Goal: Task Accomplishment & Management: Use online tool/utility

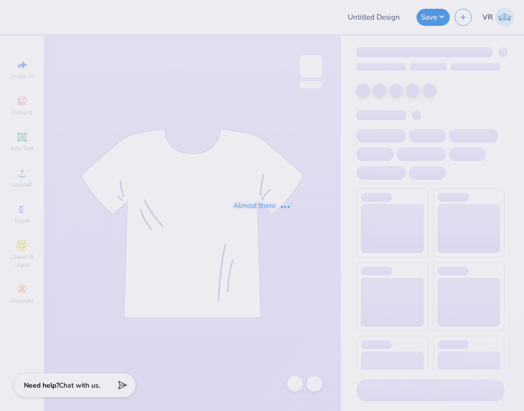
type input "Phi Gamma Delta Parents Weekend"
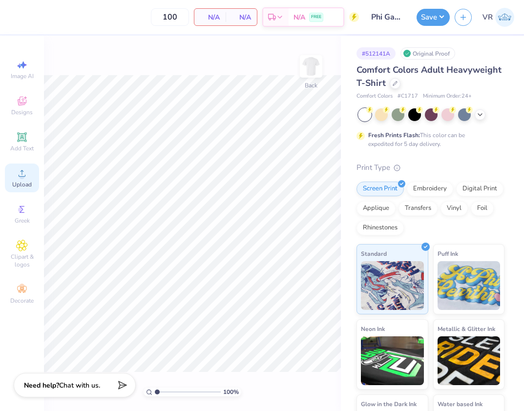
click at [12, 175] on div "Upload" at bounding box center [22, 178] width 34 height 29
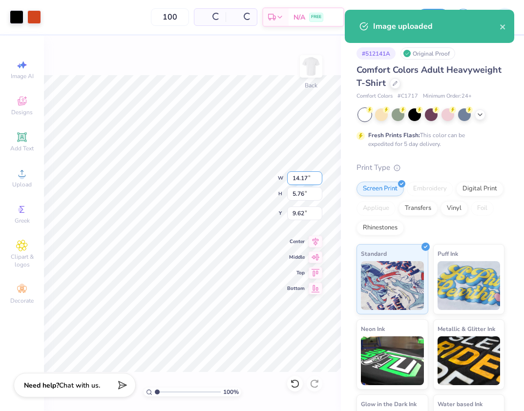
click at [298, 178] on input "14.17" at bounding box center [304, 178] width 35 height 14
type input "3.50"
type input "1.42"
type input "11.79"
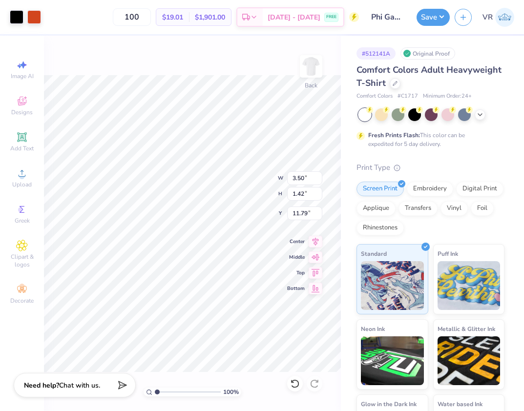
type input "3.00"
click at [296, 74] on div "100 % Back" at bounding box center [192, 224] width 297 height 376
click at [305, 61] on img at bounding box center [311, 66] width 39 height 39
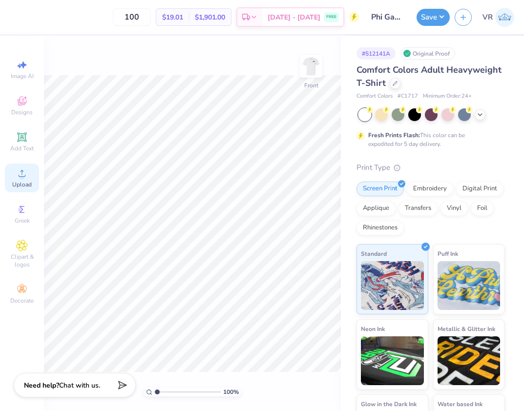
click at [23, 178] on circle at bounding box center [21, 176] width 5 height 5
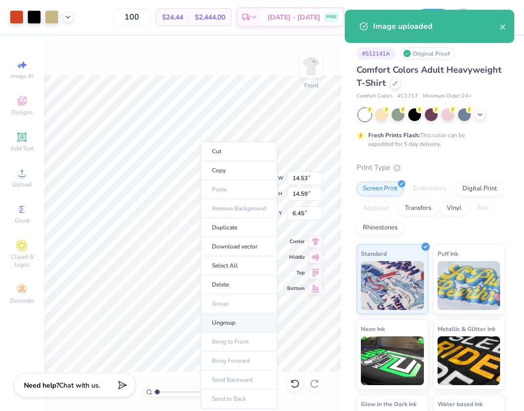
click at [241, 321] on li "Ungroup" at bounding box center [239, 323] width 77 height 19
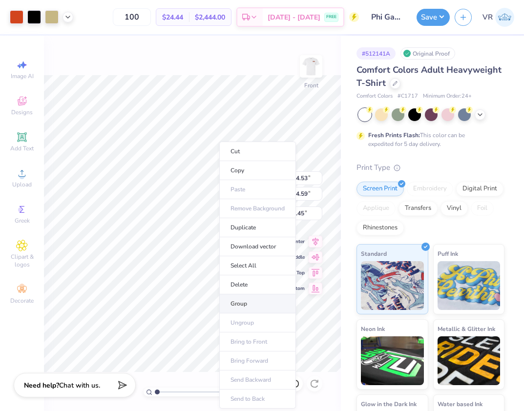
click at [238, 306] on li "Group" at bounding box center [257, 304] width 77 height 19
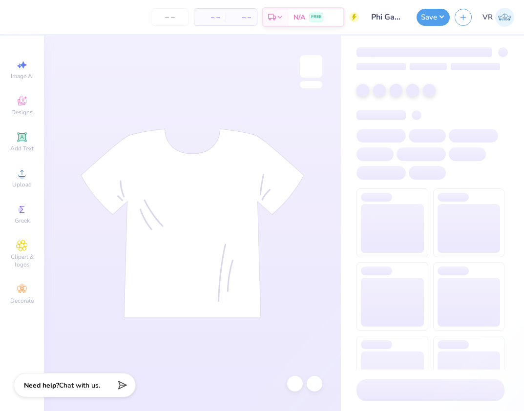
type input "100"
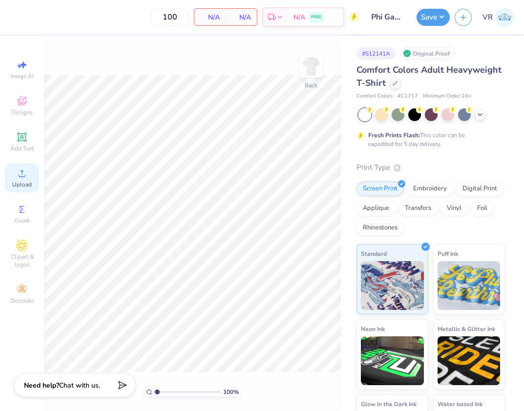
click at [32, 187] on div "Upload" at bounding box center [22, 178] width 34 height 29
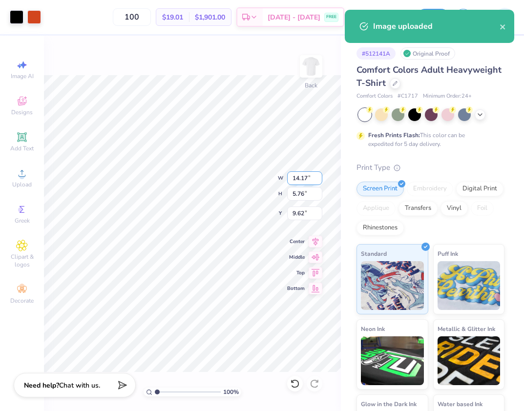
click at [307, 176] on input "14.17" at bounding box center [304, 178] width 35 height 14
type input "3.50"
type input "1.42"
type input "11.79"
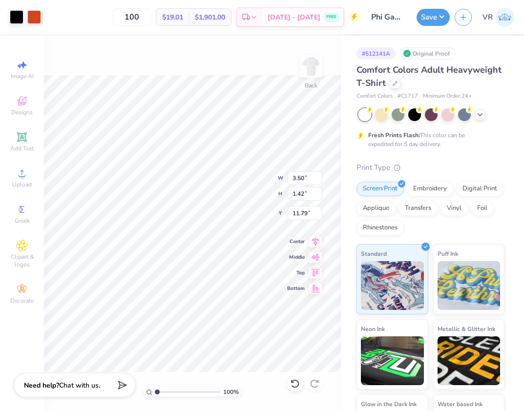
type input "3.00"
click at [319, 68] on img at bounding box center [311, 66] width 39 height 39
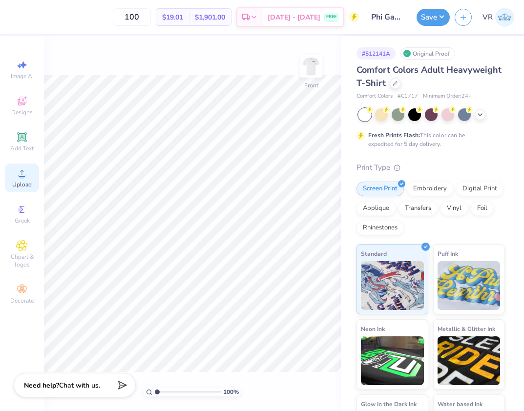
click at [38, 184] on div "Upload" at bounding box center [22, 178] width 34 height 29
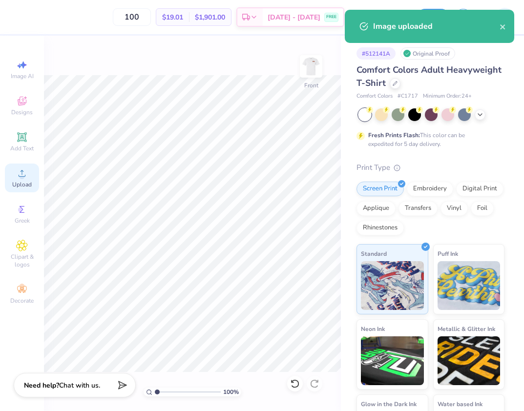
click at [20, 176] on circle at bounding box center [21, 176] width 5 height 5
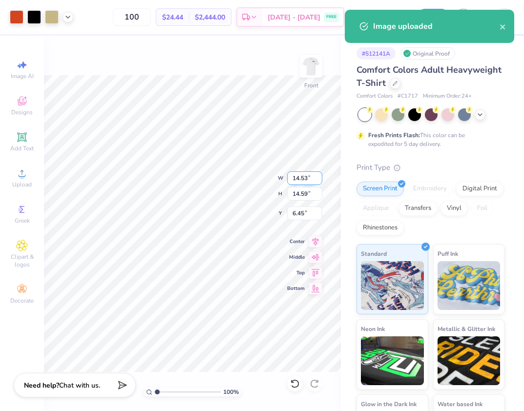
click at [302, 174] on input "14.53" at bounding box center [304, 178] width 35 height 14
type input "12.50"
type input "12.55"
click at [309, 215] on input "7.47" at bounding box center [304, 214] width 35 height 14
type input "3.00"
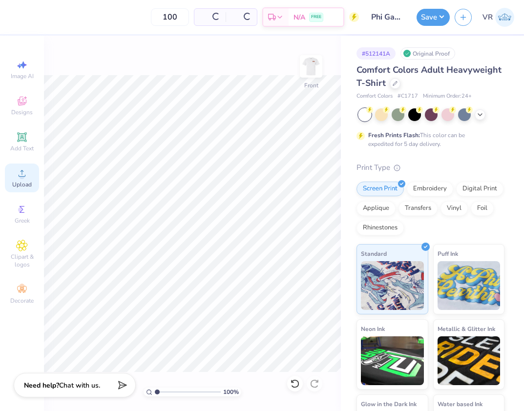
click at [17, 179] on icon at bounding box center [22, 174] width 12 height 12
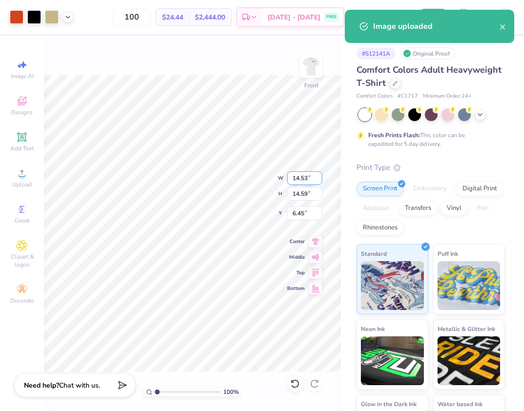
click at [309, 177] on input "14.53" at bounding box center [304, 178] width 35 height 14
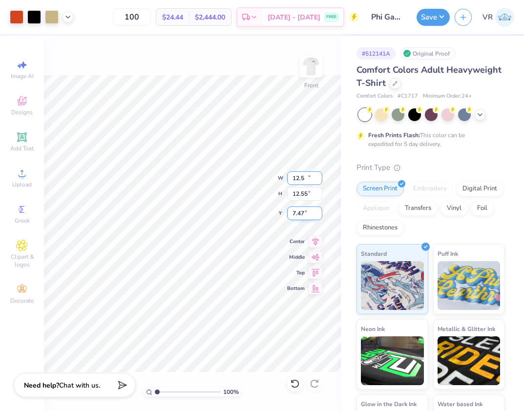
type input "12.50"
type input "12.55"
type input "7.47"
click at [268, 215] on div "100 % Front W 12.50 12.50 " H 12.55 12.55 " Y 7.47 7.47 " Center Middle Top Bot…" at bounding box center [192, 224] width 297 height 376
click at [243, 211] on div "100 % Front W 12.50 12.50 " H 12.55 12.55 " Y 7.47 7.47 " Center Middle Top Bot…" at bounding box center [192, 224] width 297 height 376
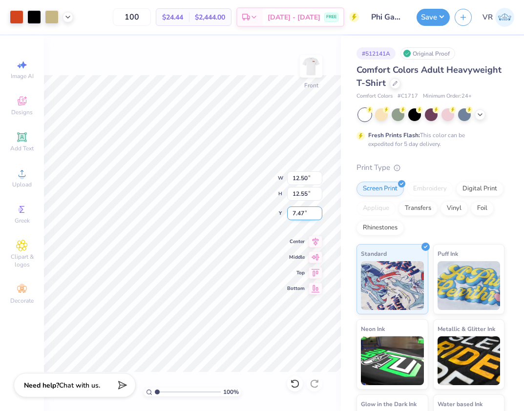
click at [231, 217] on div "100 % Front W 12.50 12.50 " H 12.55 12.55 " Y 7.47 7.47 " Center Middle Top Bot…" at bounding box center [192, 224] width 297 height 376
click at [302, 214] on input "7.47" at bounding box center [304, 214] width 35 height 14
type input "3.00"
drag, startPoint x: 160, startPoint y: 391, endPoint x: 191, endPoint y: 373, distance: 36.4
click at [193, 388] on input "range" at bounding box center [188, 392] width 66 height 9
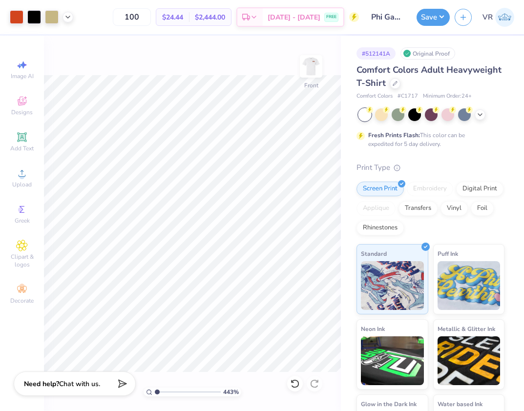
drag, startPoint x: 180, startPoint y: 390, endPoint x: 63, endPoint y: 376, distance: 118.1
type input "1"
click at [155, 388] on input "range" at bounding box center [188, 392] width 66 height 9
click at [254, 65] on div "100 % Front W 12.50 12.50 " H 12.55 12.55 " Y 3.00 3.00 " Center Middle Top Bot…" at bounding box center [192, 224] width 297 height 376
click at [424, 15] on button "Save" at bounding box center [433, 15] width 33 height 17
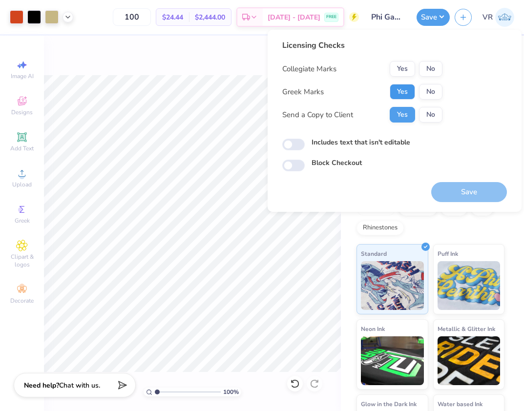
click at [410, 85] on button "Yes" at bounding box center [402, 92] width 25 height 16
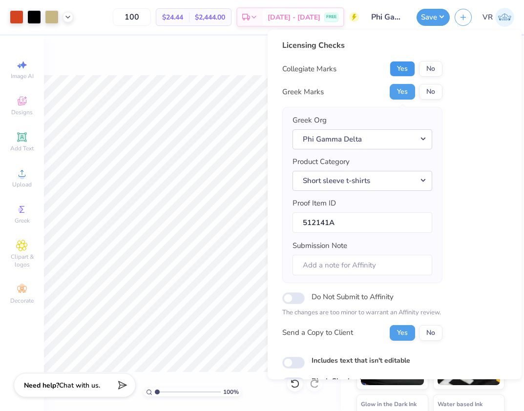
click at [405, 69] on button "Yes" at bounding box center [402, 69] width 25 height 16
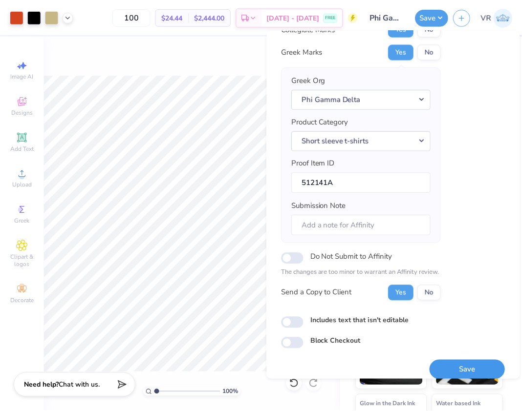
scroll to position [50, 0]
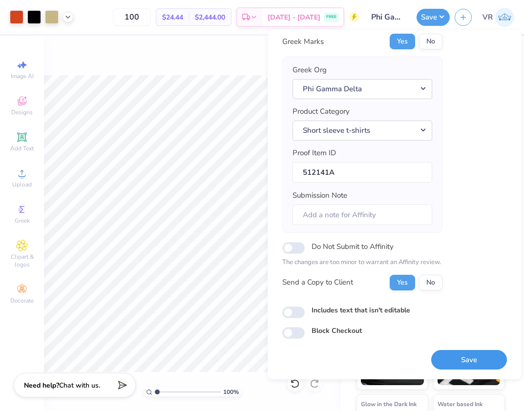
click at [458, 359] on button "Save" at bounding box center [469, 360] width 76 height 20
click at [68, 15] on icon at bounding box center [68, 16] width 8 height 8
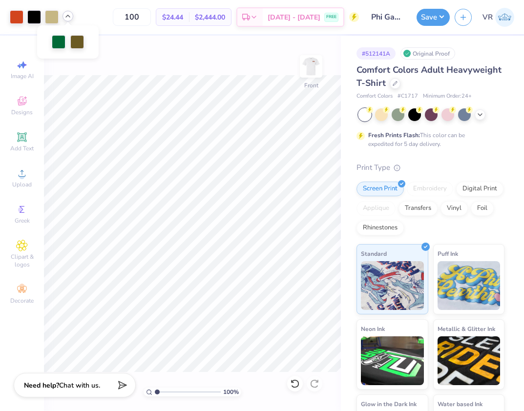
click at [68, 20] on div at bounding box center [68, 16] width 11 height 11
click at [427, 20] on button "Save" at bounding box center [433, 15] width 33 height 17
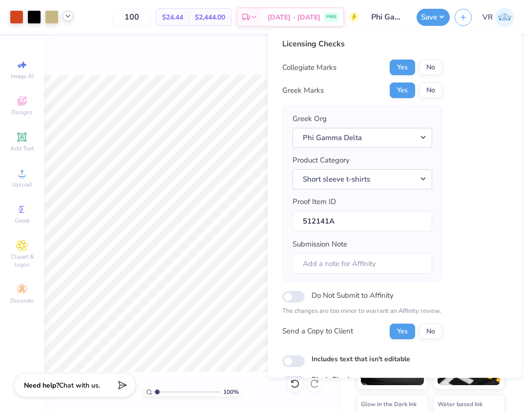
click at [485, 269] on div "Licensing Checks Collegiate Marks Yes No Greek Marks Yes No Greek Org Phi Gamma…" at bounding box center [394, 213] width 225 height 350
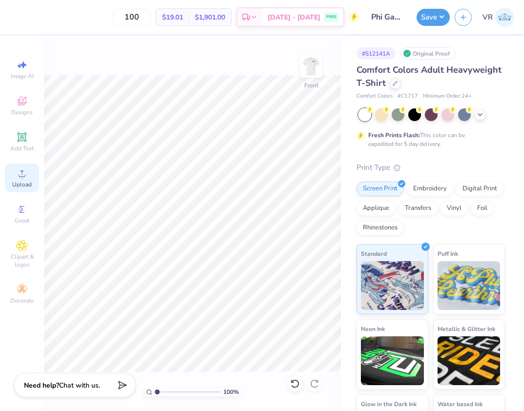
click at [26, 183] on span "Upload" at bounding box center [22, 185] width 20 height 8
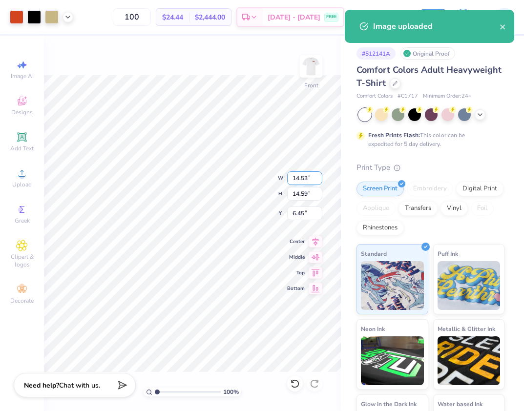
click at [304, 174] on input "14.53" at bounding box center [304, 178] width 35 height 14
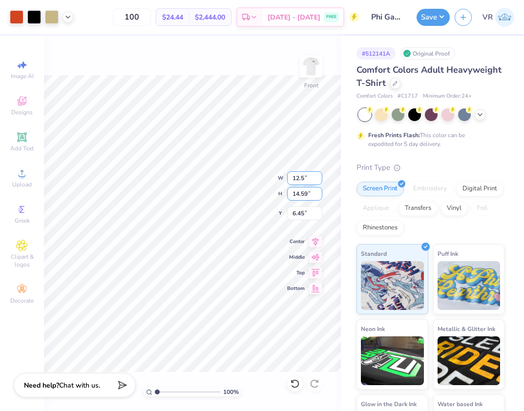
type input "12.50"
type input "12.55"
click at [317, 213] on input "7.46" at bounding box center [304, 214] width 35 height 14
type input "3.00"
click at [425, 22] on button "Save" at bounding box center [433, 15] width 33 height 17
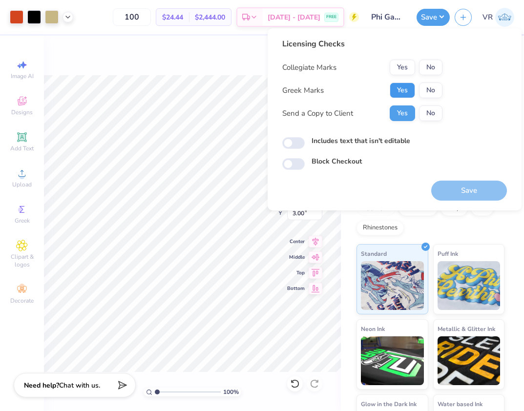
drag, startPoint x: 401, startPoint y: 88, endPoint x: 401, endPoint y: 76, distance: 11.7
click at [401, 87] on button "Yes" at bounding box center [402, 91] width 25 height 16
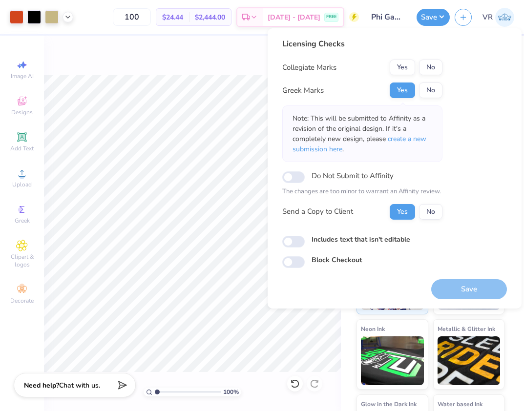
click at [401, 66] on button "Yes" at bounding box center [402, 68] width 25 height 16
click at [471, 290] on button "Save" at bounding box center [469, 289] width 76 height 20
click at [71, 19] on icon at bounding box center [68, 16] width 8 height 8
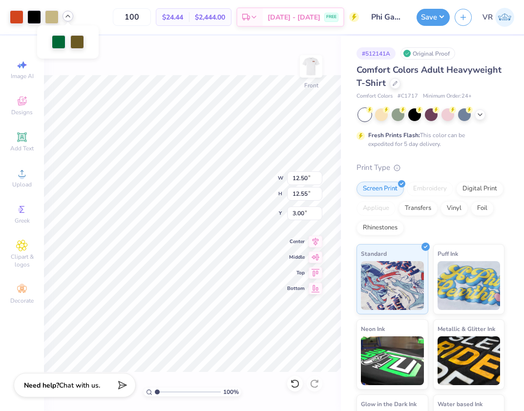
click at [71, 19] on icon at bounding box center [68, 16] width 8 height 8
click at [429, 20] on button "Save" at bounding box center [433, 15] width 33 height 17
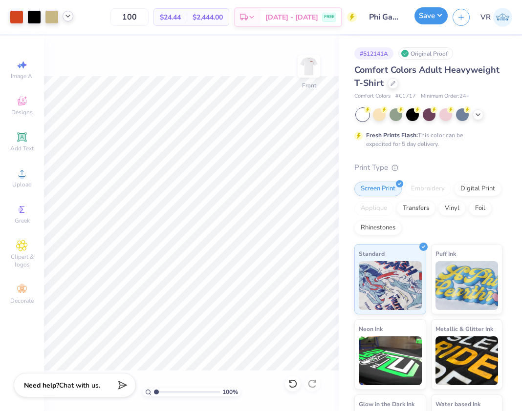
click at [427, 17] on button "Save" at bounding box center [430, 15] width 33 height 17
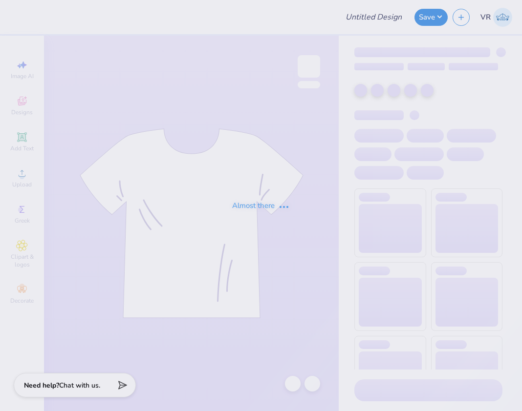
type input "Phi Gamma Delta Parents Weekend"
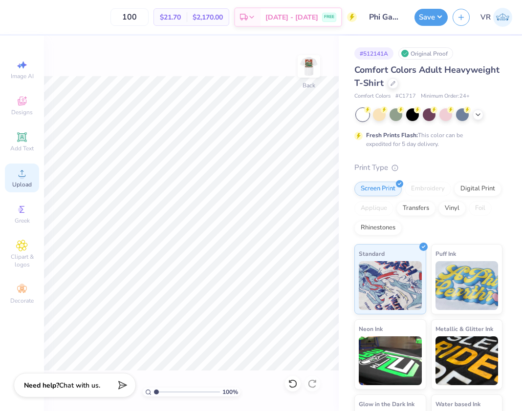
click at [17, 175] on icon at bounding box center [22, 174] width 12 height 12
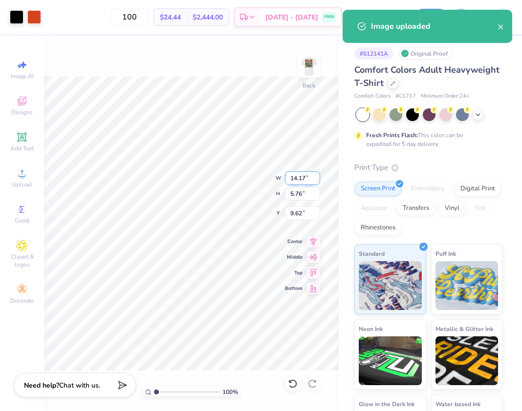
click at [299, 176] on input "14.17" at bounding box center [302, 178] width 35 height 14
type input "3.50"
type input "1.42"
type input "11.79"
type input "3.00"
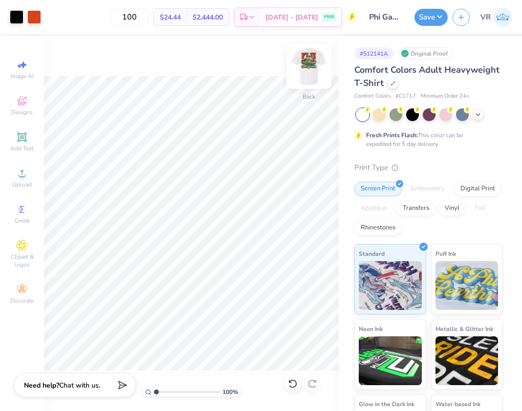
click at [306, 61] on img at bounding box center [308, 66] width 39 height 39
click at [44, 42] on div "100 % Front" at bounding box center [191, 224] width 295 height 376
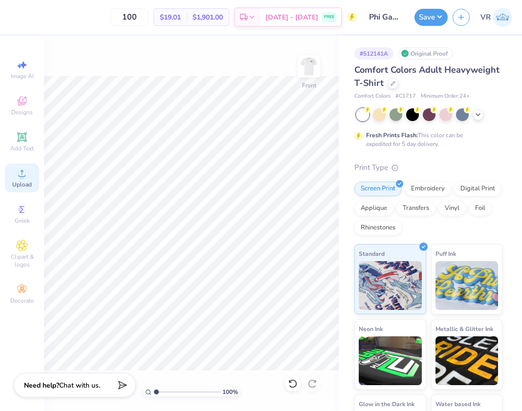
click at [26, 170] on icon at bounding box center [22, 174] width 12 height 12
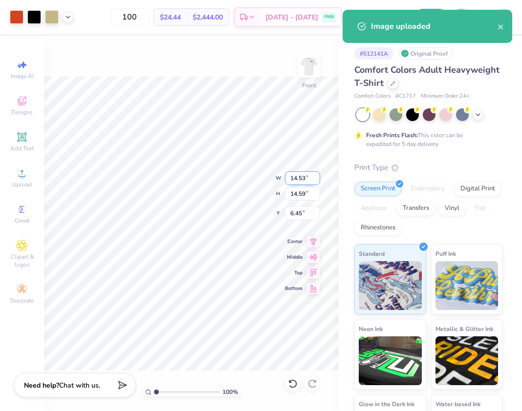
click at [304, 179] on input "14.53" at bounding box center [302, 178] width 35 height 14
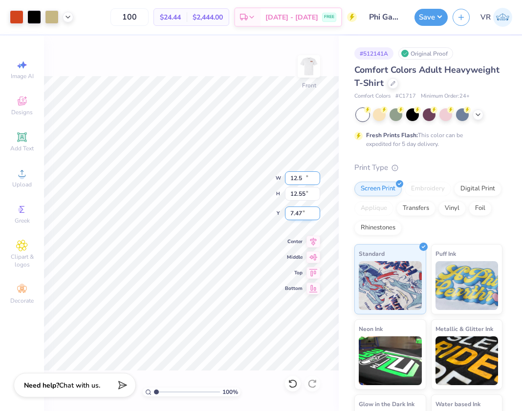
type input "12.50"
type input "12.55"
click at [299, 216] on input "7.47" at bounding box center [302, 214] width 35 height 14
type input "3.00"
click at [424, 14] on button "Save" at bounding box center [430, 15] width 33 height 17
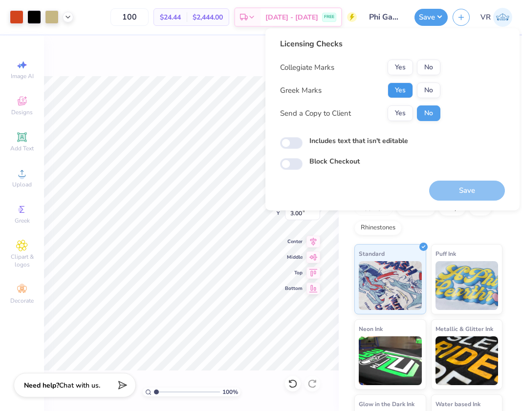
click at [401, 86] on button "Yes" at bounding box center [399, 91] width 25 height 16
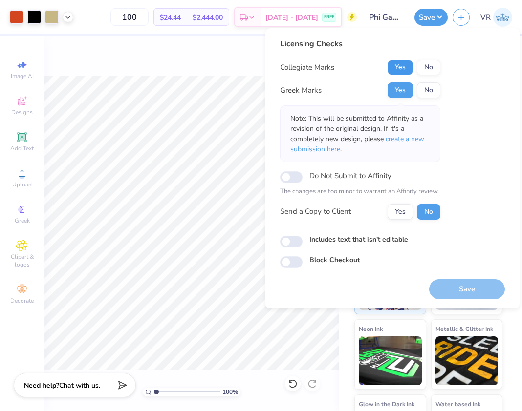
click at [398, 63] on button "Yes" at bounding box center [399, 68] width 25 height 16
click at [467, 285] on button "Save" at bounding box center [467, 289] width 76 height 20
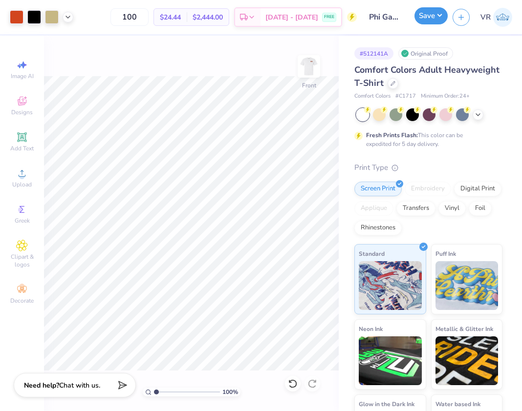
click at [430, 16] on button "Save" at bounding box center [430, 15] width 33 height 17
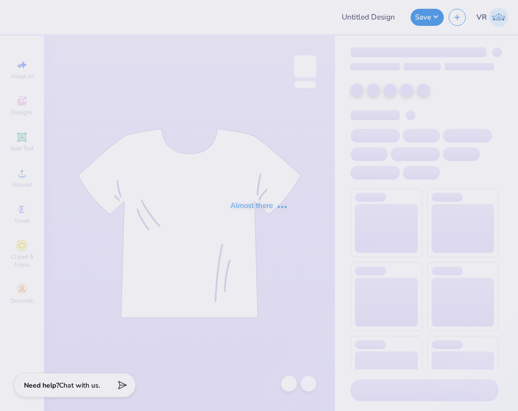
type input "Chi O House Merch Drop draft #3"
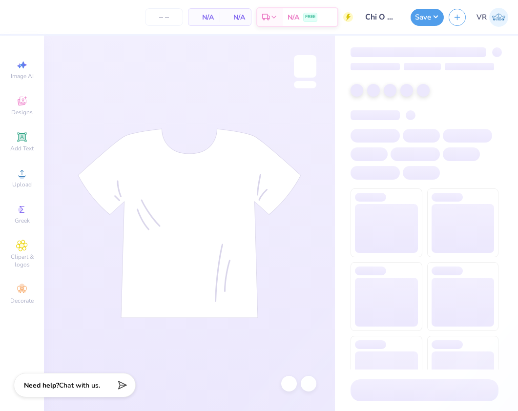
type input "24"
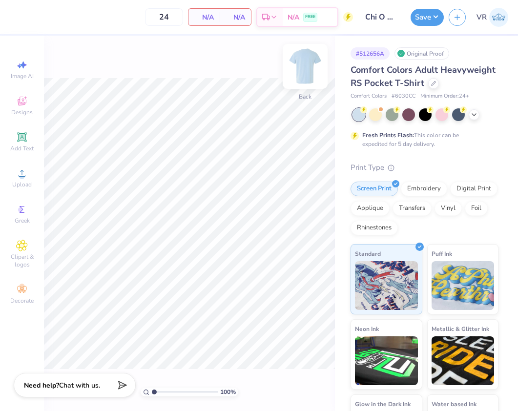
click at [304, 67] on img at bounding box center [305, 66] width 39 height 39
click at [18, 177] on icon at bounding box center [22, 174] width 12 height 12
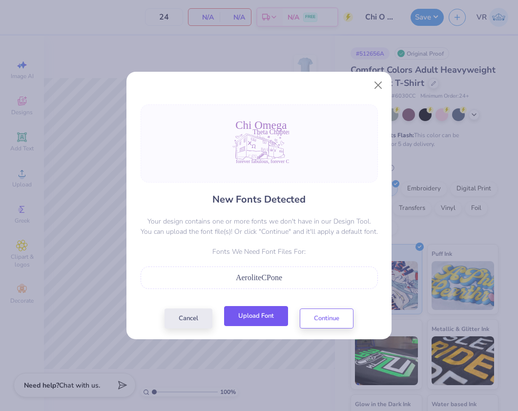
click at [254, 323] on button "Upload Font" at bounding box center [256, 316] width 64 height 20
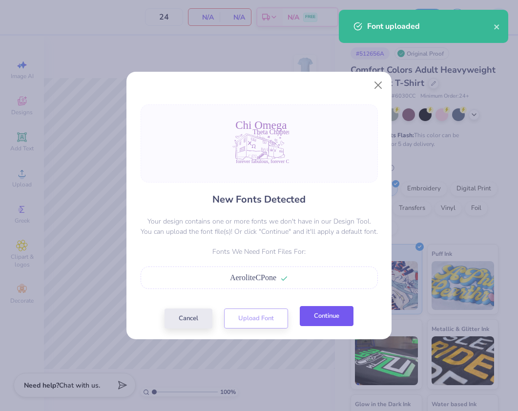
click at [325, 320] on button "Continue" at bounding box center [327, 316] width 54 height 20
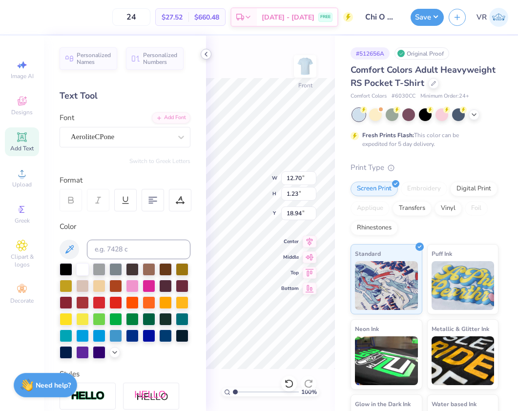
click at [202, 55] on icon at bounding box center [206, 54] width 8 height 8
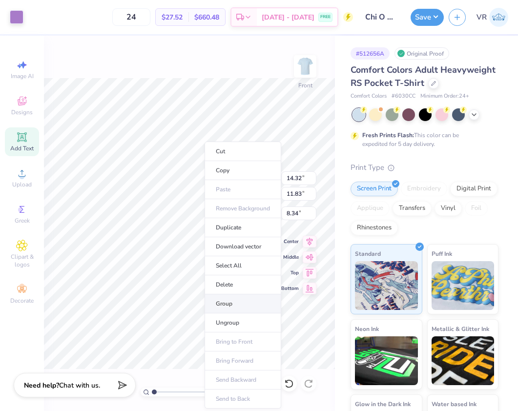
click at [238, 301] on li "Group" at bounding box center [243, 304] width 77 height 19
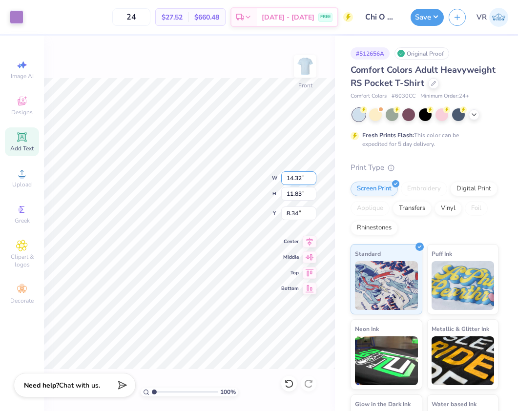
click at [298, 176] on input "14.32" at bounding box center [298, 178] width 35 height 14
type input "12.50"
type input "10.33"
click at [294, 215] on input "9.09" at bounding box center [298, 214] width 35 height 14
type input "3.00"
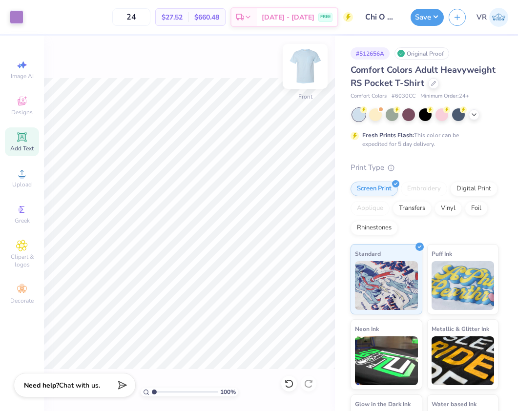
click at [311, 72] on img at bounding box center [305, 66] width 39 height 39
click at [23, 168] on icon at bounding box center [22, 174] width 12 height 12
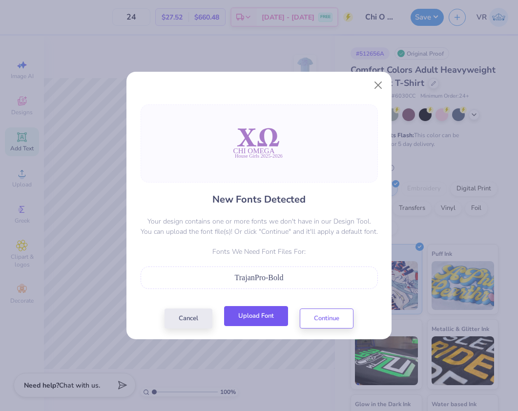
click at [253, 314] on button "Upload Font" at bounding box center [256, 316] width 64 height 20
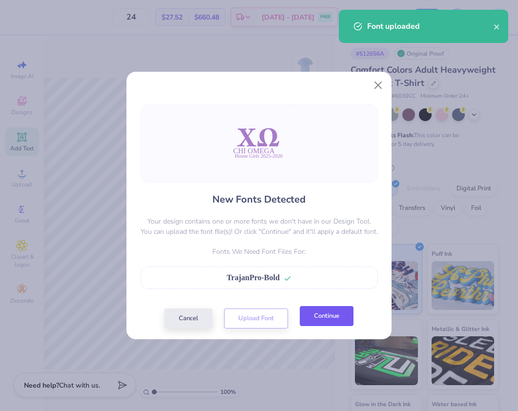
click at [325, 314] on button "Continue" at bounding box center [327, 316] width 54 height 20
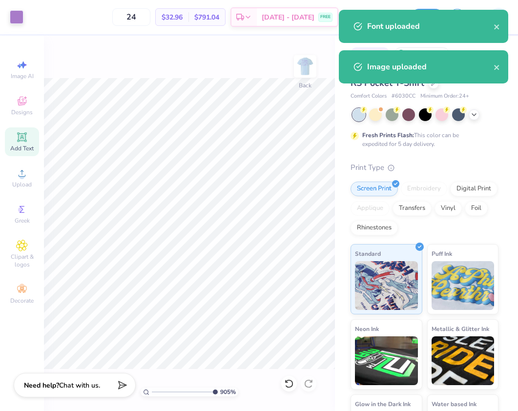
drag, startPoint x: 160, startPoint y: 393, endPoint x: 226, endPoint y: 369, distance: 70.6
type input "10"
click at [215, 388] on input "range" at bounding box center [185, 392] width 66 height 9
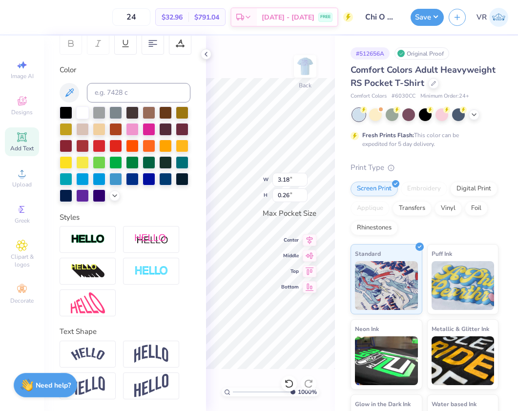
scroll to position [173, 0]
click at [101, 239] on img at bounding box center [88, 239] width 34 height 11
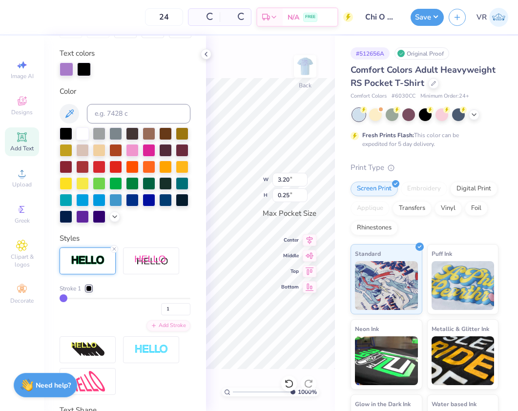
type input "3.20"
type input "0.25"
click at [89, 292] on div at bounding box center [89, 289] width 6 height 6
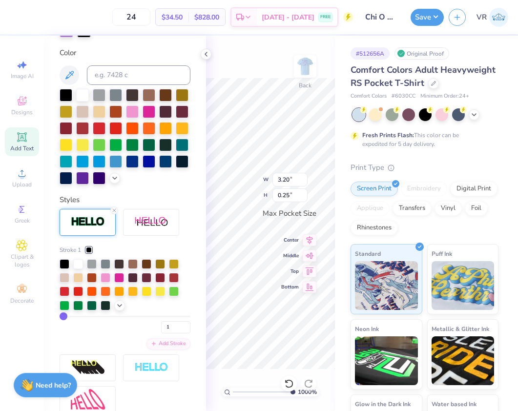
scroll to position [222, 0]
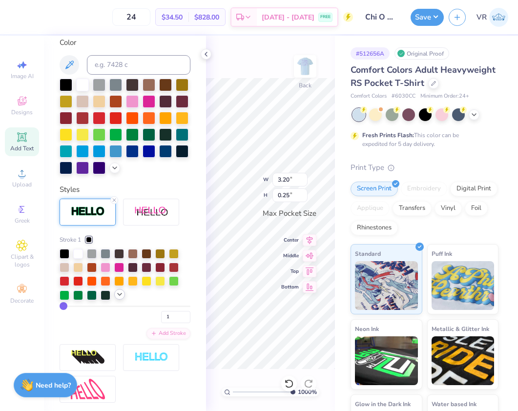
click at [119, 296] on polyline at bounding box center [120, 295] width 4 height 2
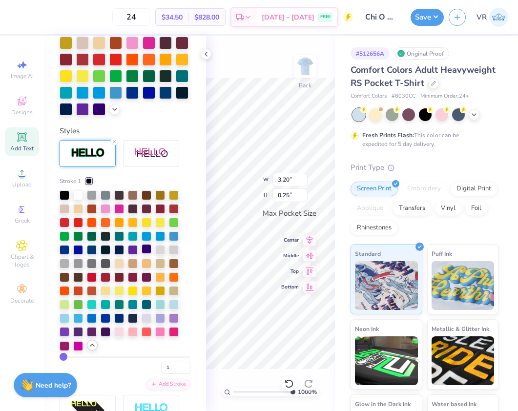
scroll to position [304, 0]
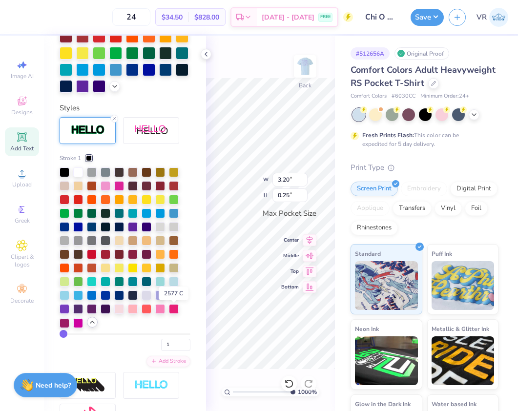
click at [171, 299] on div at bounding box center [174, 295] width 10 height 10
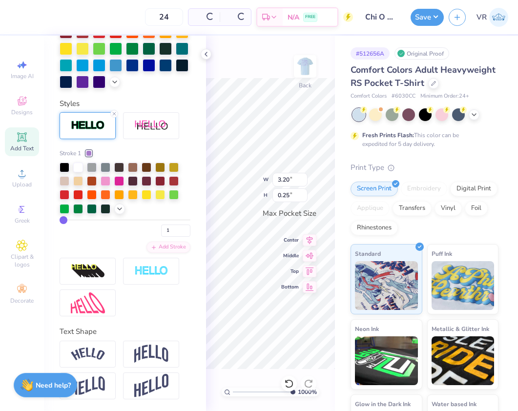
scroll to position [266, 0]
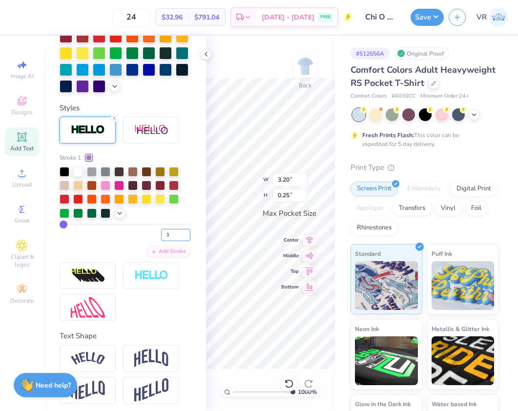
drag, startPoint x: 165, startPoint y: 248, endPoint x: 112, endPoint y: 248, distance: 53.2
click at [112, 241] on div "1" at bounding box center [125, 233] width 131 height 18
type input "2"
type input "3.21"
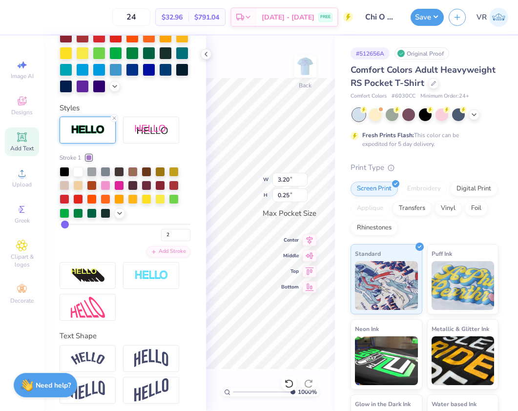
type input "0.26"
click at [206, 52] on icon at bounding box center [206, 54] width 8 height 8
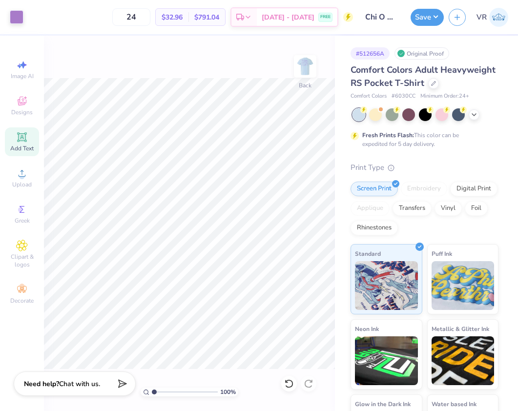
drag, startPoint x: 207, startPoint y: 392, endPoint x: 88, endPoint y: 374, distance: 120.5
type input "1"
click at [152, 388] on input "range" at bounding box center [185, 392] width 66 height 9
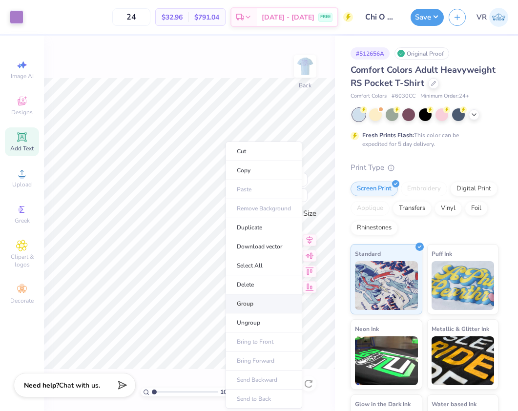
click at [255, 303] on li "Group" at bounding box center [264, 304] width 77 height 19
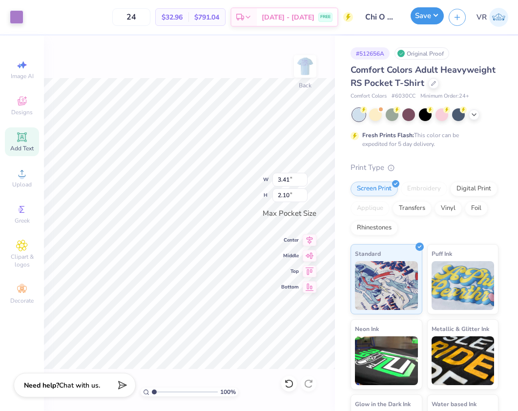
click at [425, 15] on button "Save" at bounding box center [427, 15] width 33 height 17
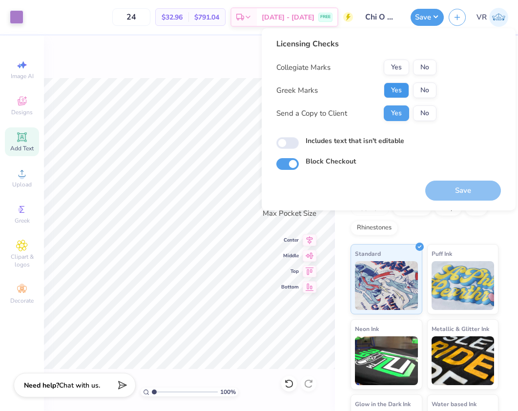
click at [401, 92] on button "Yes" at bounding box center [396, 91] width 25 height 16
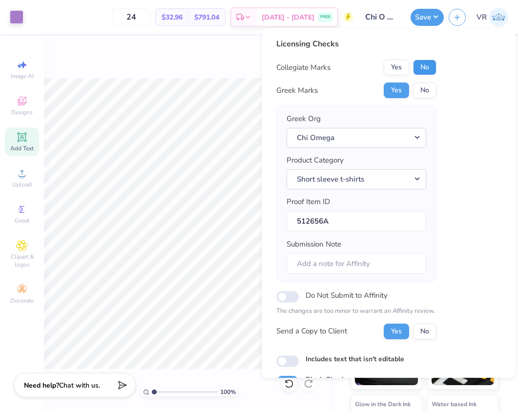
click at [419, 67] on button "No" at bounding box center [424, 68] width 23 height 16
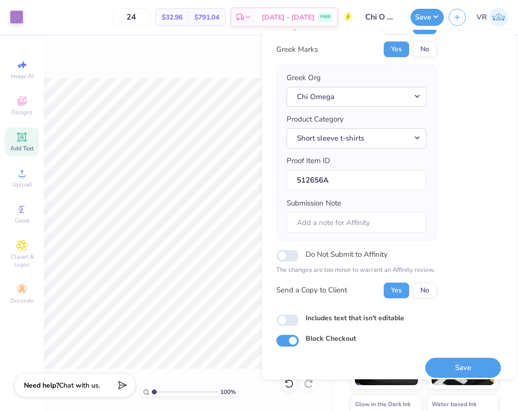
scroll to position [50, 0]
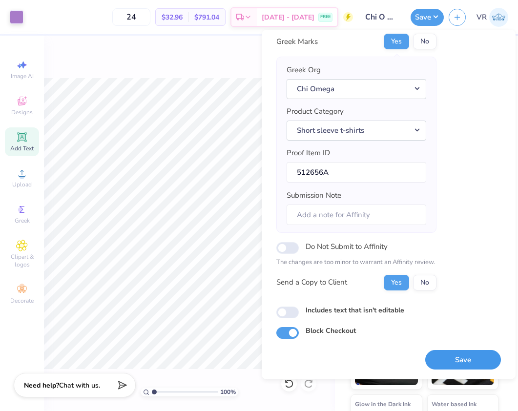
click at [454, 361] on button "Save" at bounding box center [463, 360] width 76 height 20
